Goal: Information Seeking & Learning: Find specific fact

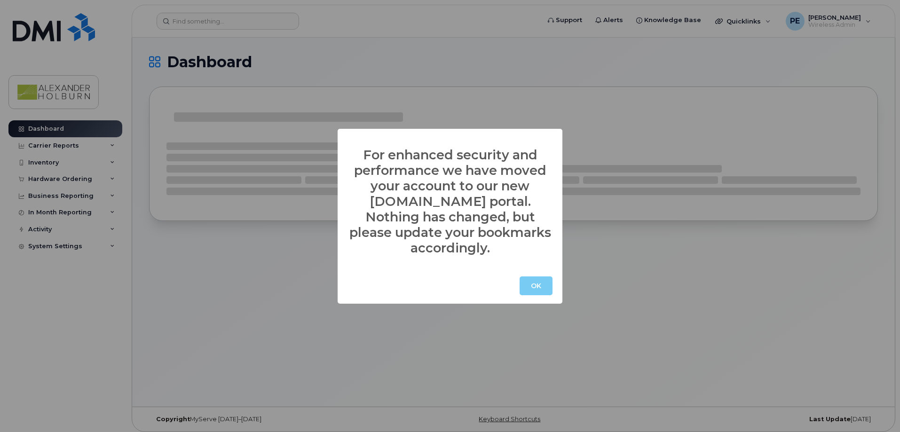
click at [541, 276] on button "OK" at bounding box center [535, 285] width 33 height 19
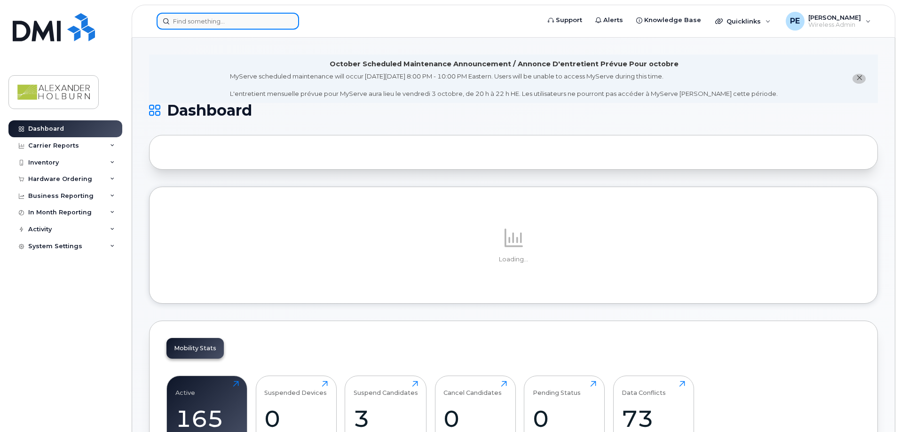
click at [227, 29] on input at bounding box center [228, 21] width 142 height 17
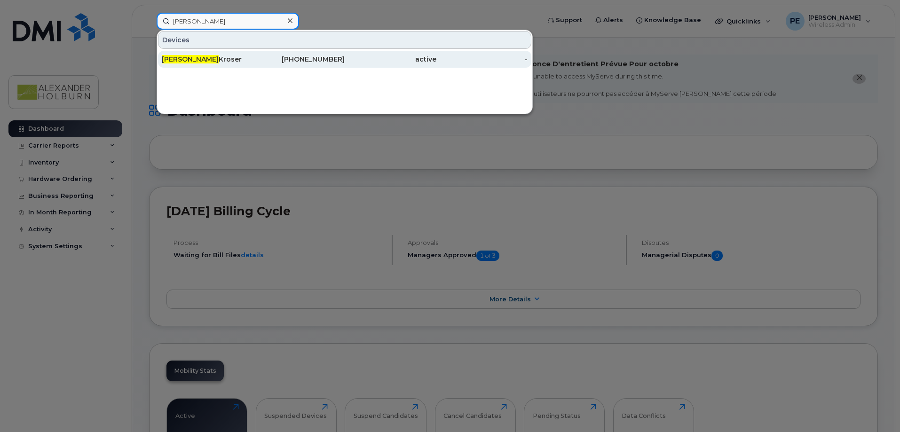
type input "janine"
click at [187, 58] on div "Janine Kroser" at bounding box center [208, 59] width 92 height 9
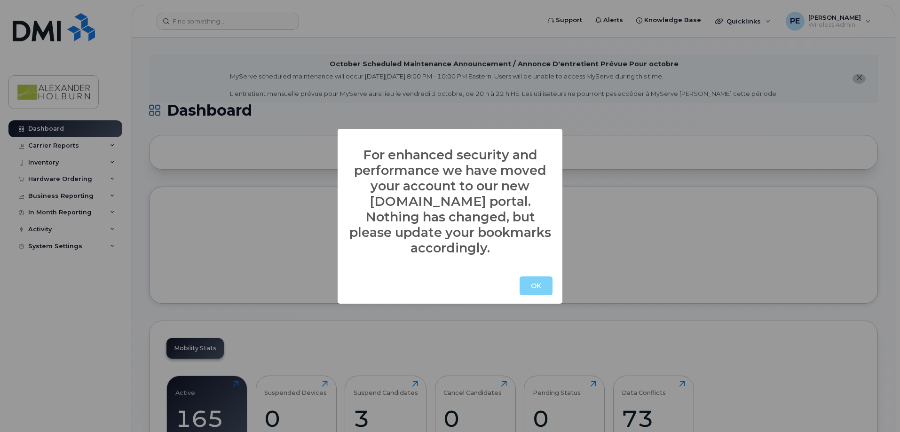
click at [519, 273] on div "OK" at bounding box center [449, 286] width 225 height 36
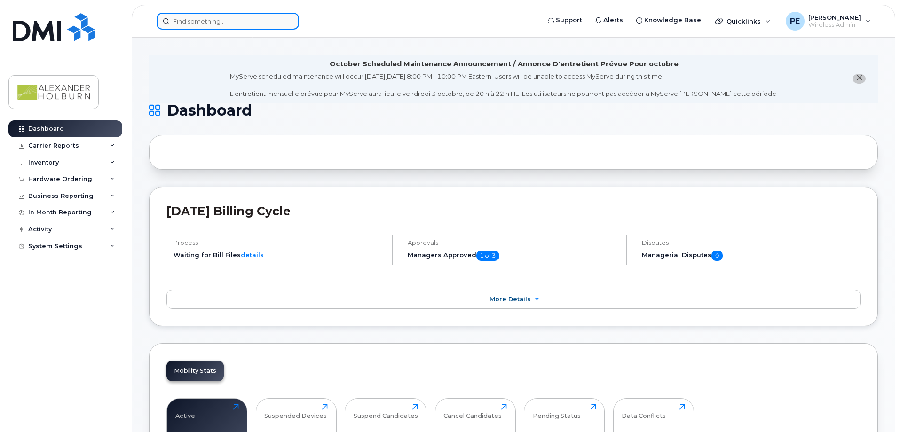
click at [188, 24] on input at bounding box center [228, 21] width 142 height 17
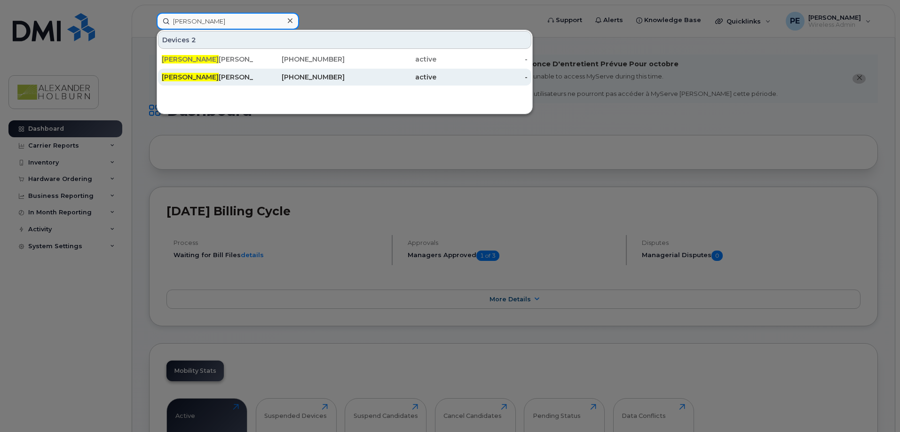
type input "[PERSON_NAME]"
click at [202, 73] on div "[PERSON_NAME]" at bounding box center [208, 76] width 92 height 9
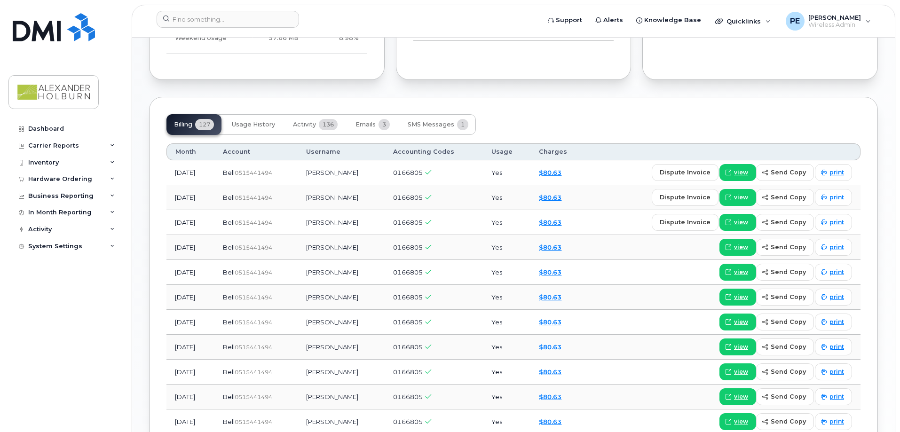
scroll to position [611, 0]
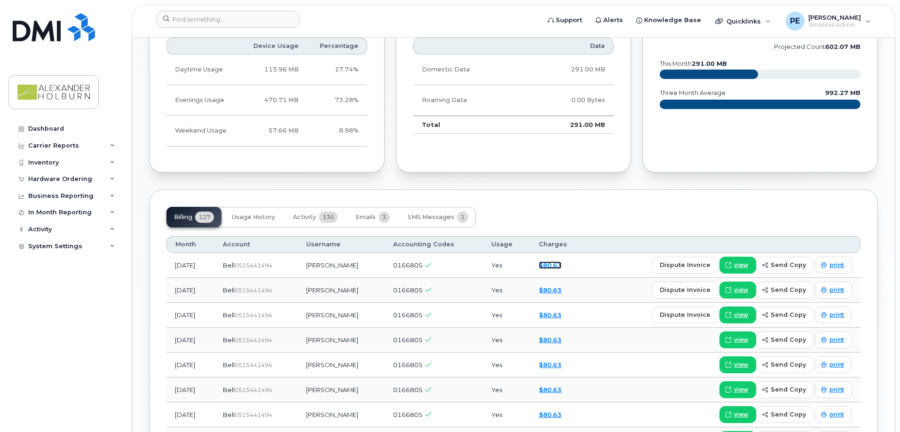
click at [550, 264] on link "$80.63" at bounding box center [550, 265] width 23 height 8
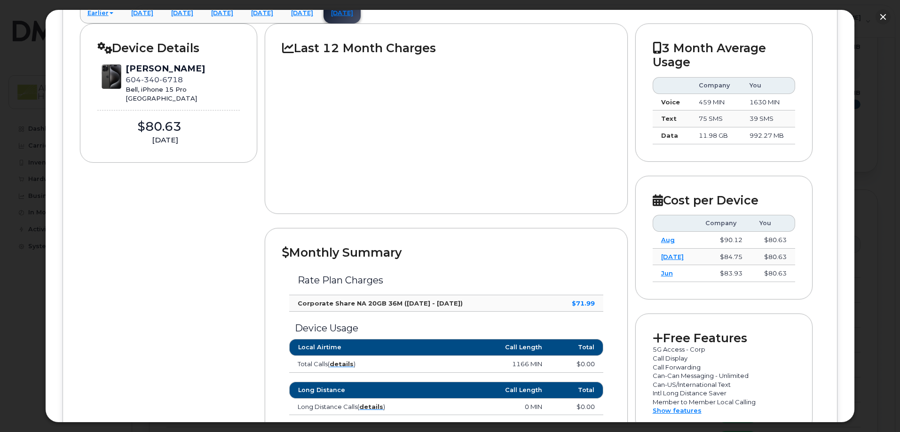
scroll to position [94, 0]
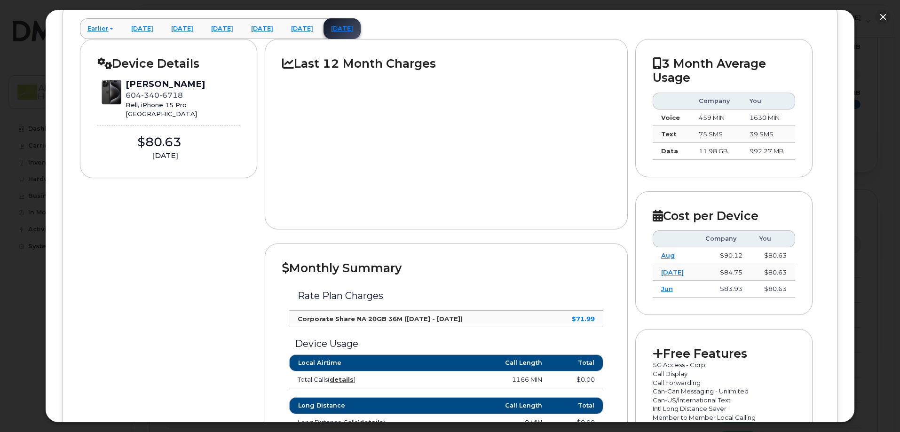
drag, startPoint x: 780, startPoint y: 130, endPoint x: 753, endPoint y: 133, distance: 26.4
click at [753, 133] on td "39 SMS" at bounding box center [768, 134] width 54 height 17
drag, startPoint x: 747, startPoint y: 119, endPoint x: 780, endPoint y: 120, distance: 33.4
click at [771, 120] on td "1630 MIN" at bounding box center [768, 118] width 54 height 17
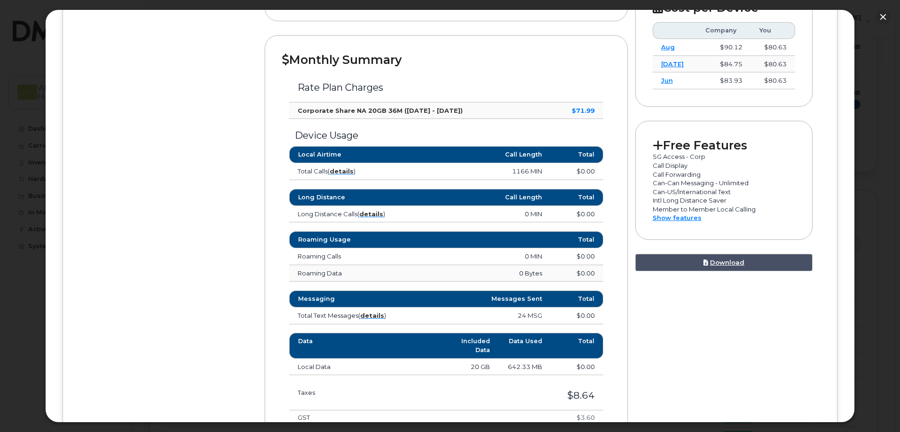
scroll to position [295, 0]
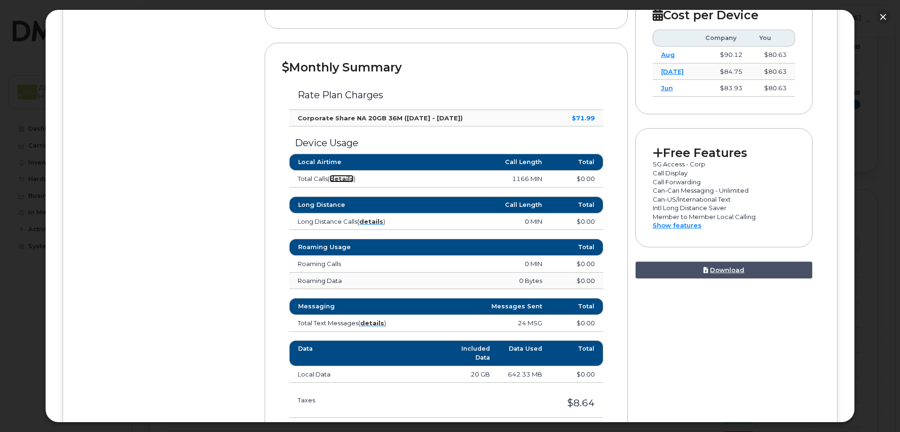
click at [351, 182] on strong "details" at bounding box center [341, 179] width 24 height 8
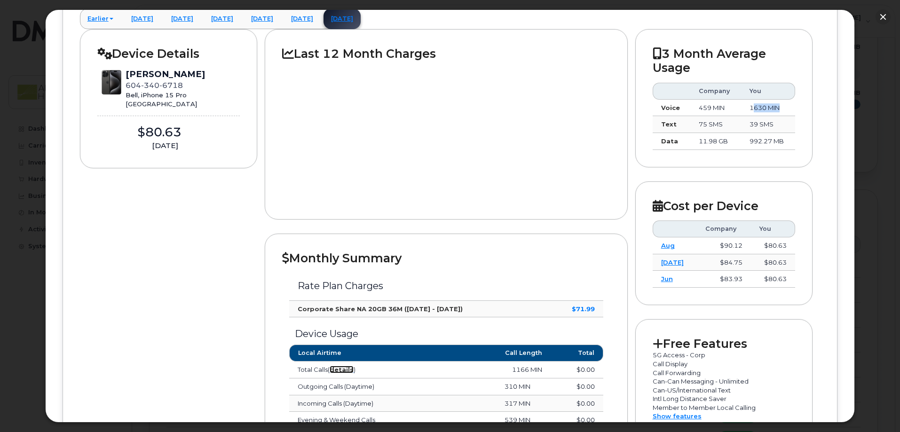
scroll to position [33, 0]
